Goal: Find specific page/section: Find specific page/section

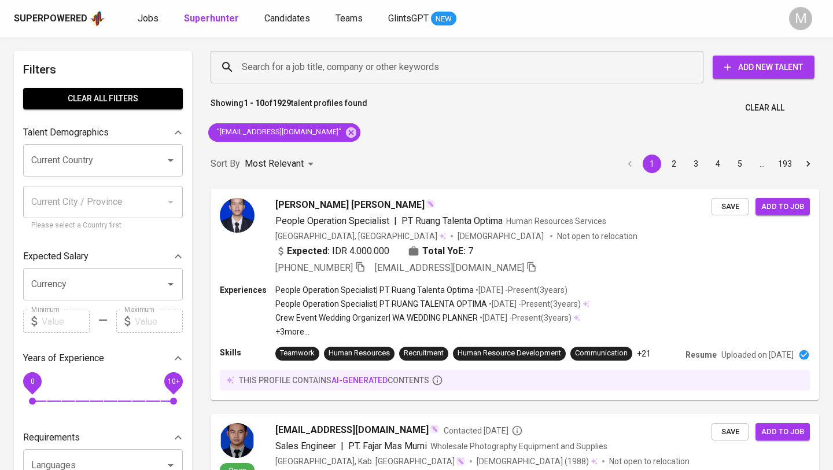
click at [82, 12] on div "Superpowered" at bounding box center [50, 18] width 73 height 13
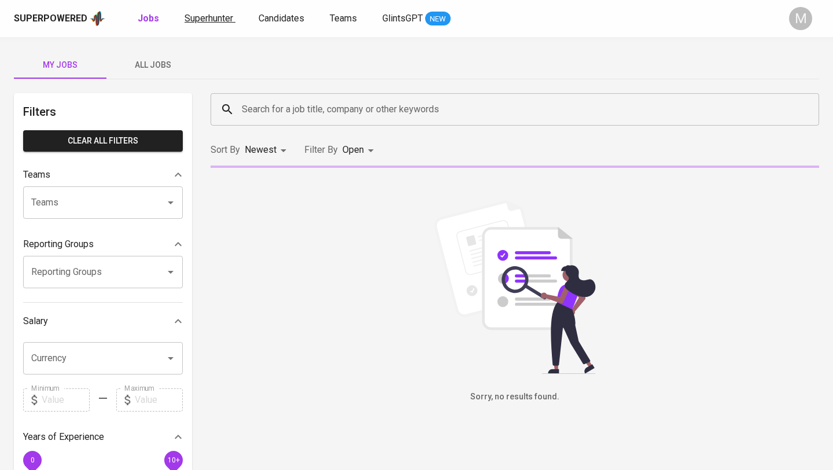
click at [201, 17] on span "Superhunter" at bounding box center [209, 18] width 49 height 11
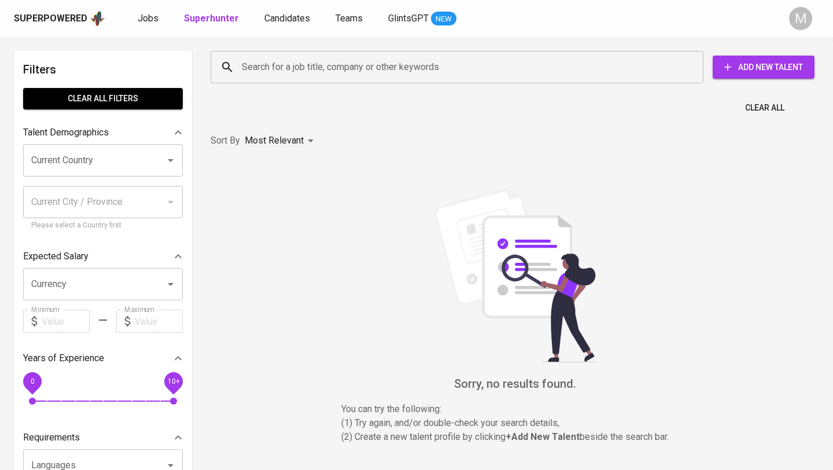
click at [39, 13] on div "Superpowered" at bounding box center [50, 18] width 73 height 13
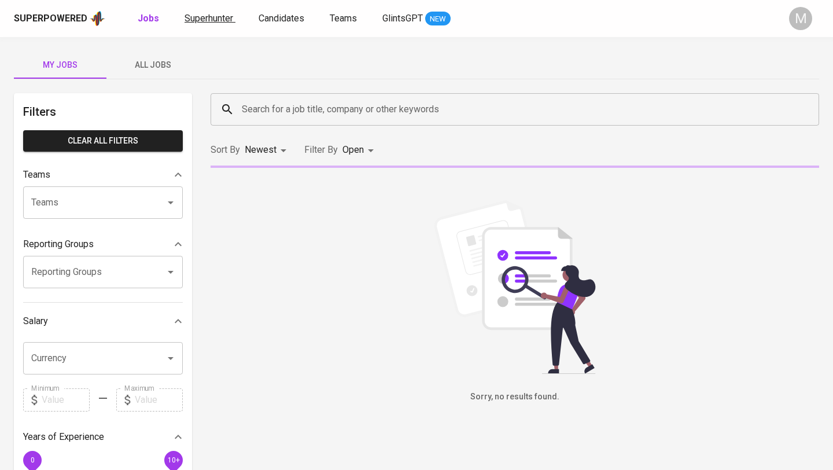
click at [196, 24] on link "Superhunter" at bounding box center [210, 19] width 51 height 14
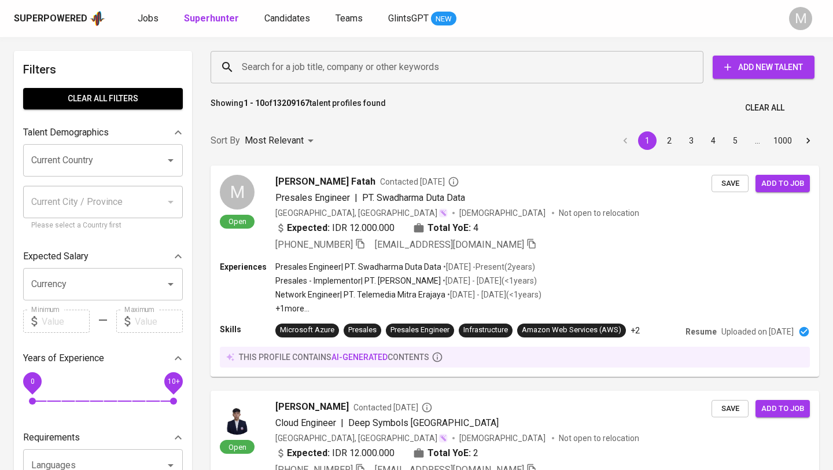
click at [302, 69] on input "Search for a job title, company or other keywords" at bounding box center [460, 67] width 442 height 22
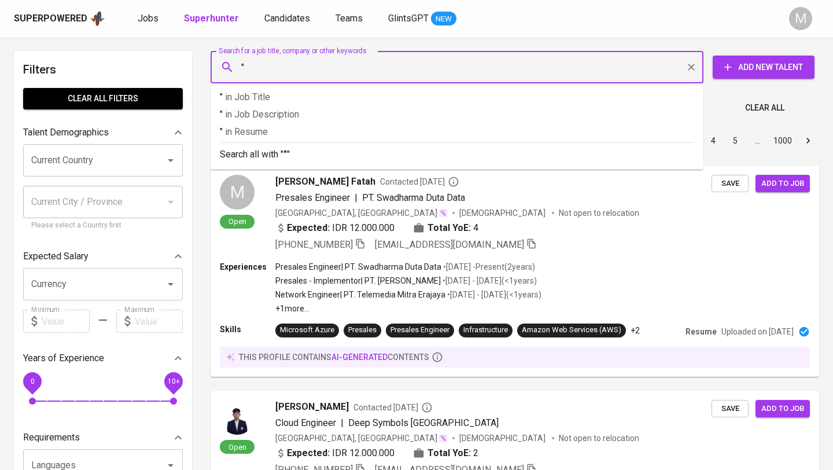
paste input "[EMAIL_ADDRESS][DOMAIN_NAME]"
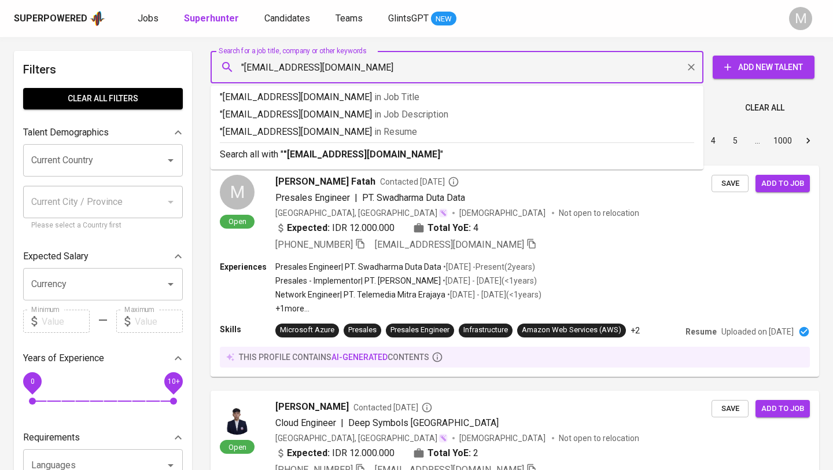
type input ""[EMAIL_ADDRESS][DOMAIN_NAME]""
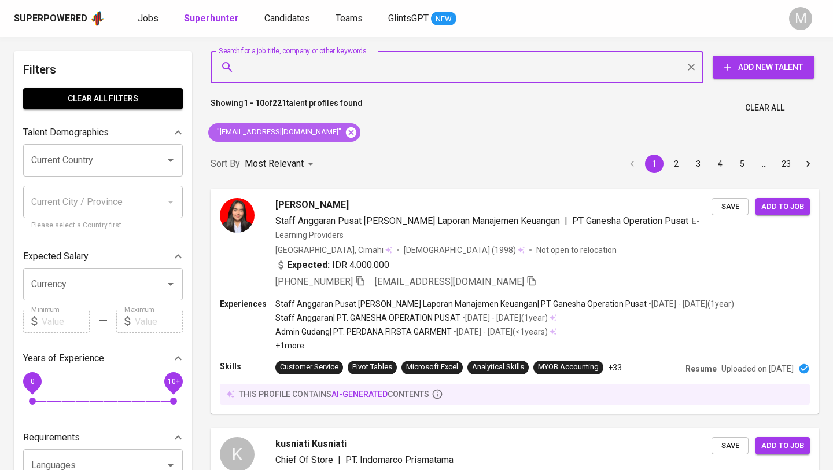
click at [346, 132] on icon at bounding box center [351, 132] width 10 height 10
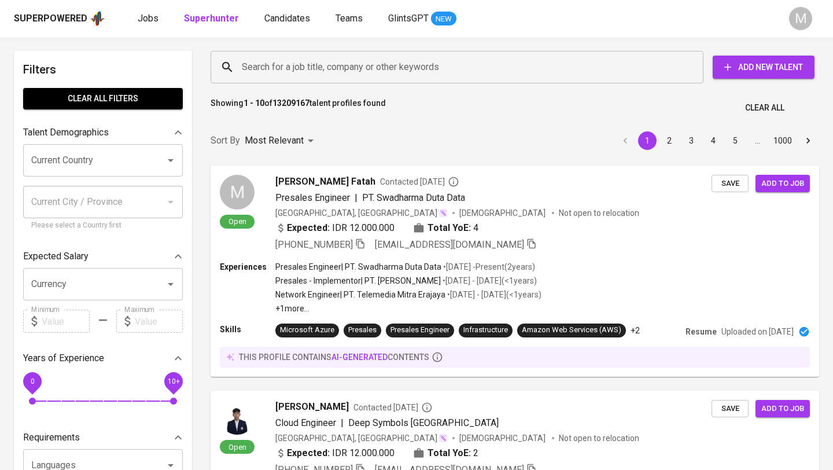
click at [49, 15] on div "Superpowered" at bounding box center [50, 18] width 73 height 13
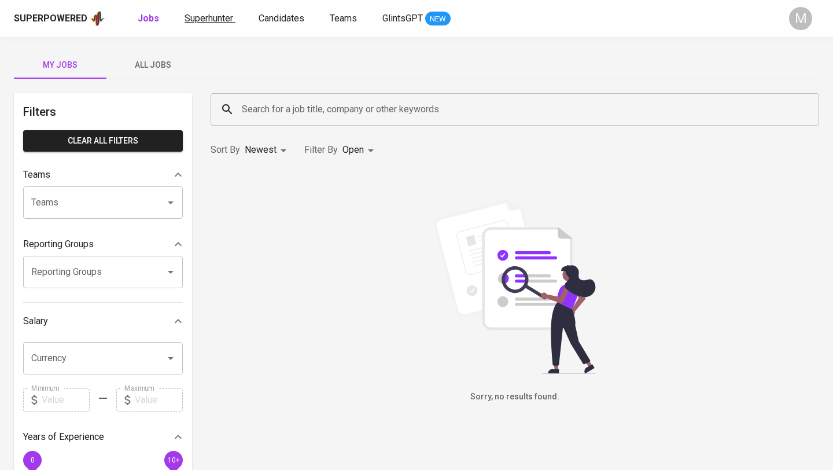
click at [208, 17] on span "Superhunter" at bounding box center [209, 18] width 49 height 11
